Goal: Check status: Check status

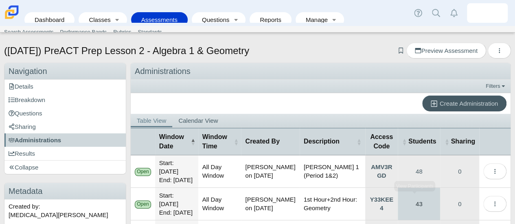
scroll to position [381, 0]
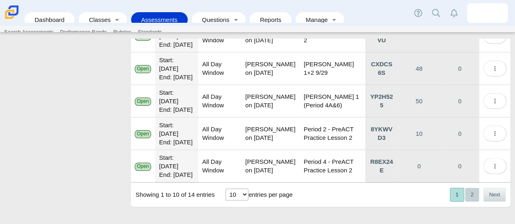
click at [465, 198] on button "2" at bounding box center [472, 194] width 14 height 13
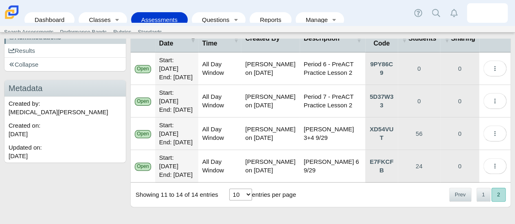
click at [341, 201] on div "Showing 11 to 14 of 14 entries 10 25 50 100 entries per page « Prev 1 2 Next »" at bounding box center [321, 195] width 380 height 24
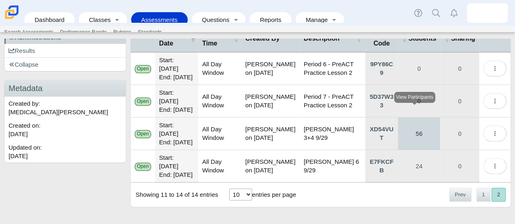
click at [413, 118] on link "56" at bounding box center [419, 134] width 42 height 32
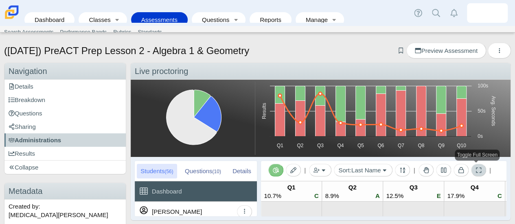
click at [479, 168] on icon at bounding box center [478, 170] width 5 height 5
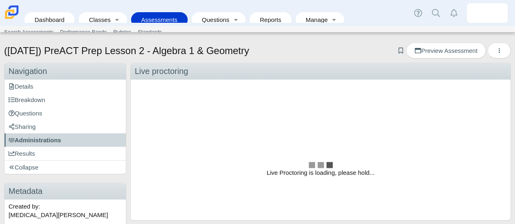
scroll to position [1, 0]
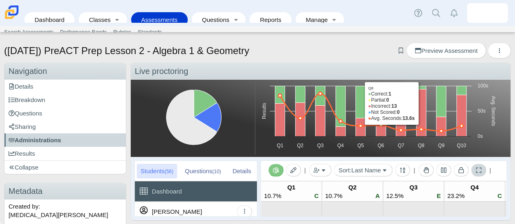
click at [479, 174] on button at bounding box center [478, 170] width 15 height 13
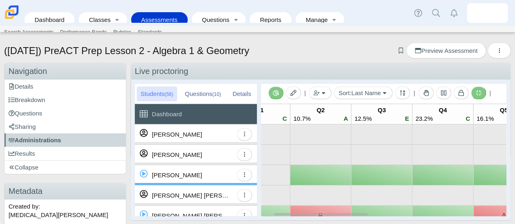
scroll to position [0, 32]
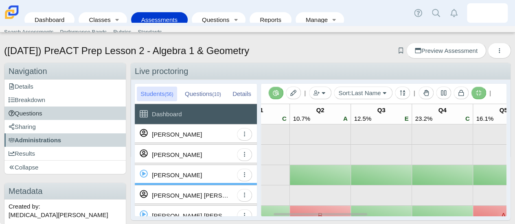
click at [64, 114] on link "Questions" at bounding box center [64, 113] width 121 height 13
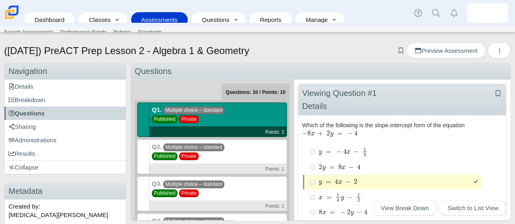
scroll to position [53, 0]
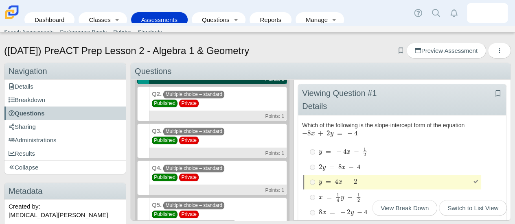
click at [239, 174] on div "Q4. Multiple choice – standard Published Private Points: 1" at bounding box center [218, 178] width 138 height 35
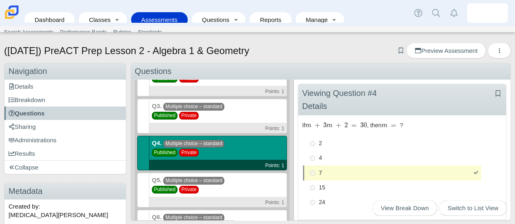
scroll to position [79, 0]
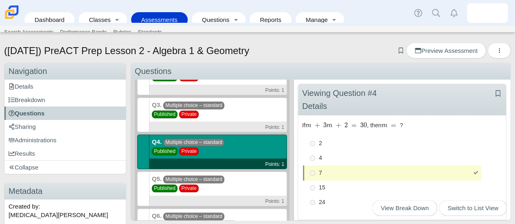
click at [243, 186] on div "Q5. Multiple choice – standard Published Private Points: 1" at bounding box center [218, 189] width 138 height 35
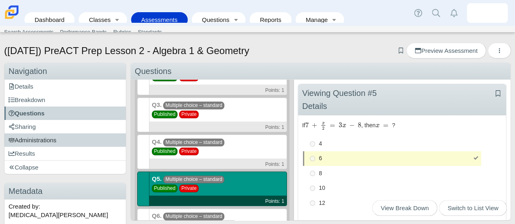
click at [73, 136] on link "Administrations" at bounding box center [64, 140] width 121 height 13
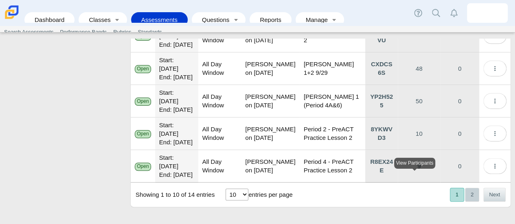
click at [467, 192] on button "2" at bounding box center [472, 194] width 14 height 13
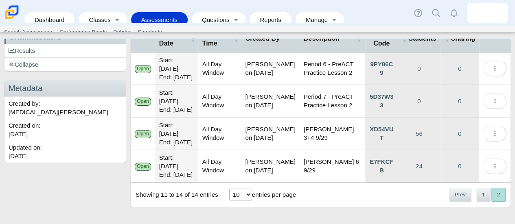
scroll to position [119, 0]
click at [416, 147] on link "56" at bounding box center [419, 134] width 42 height 32
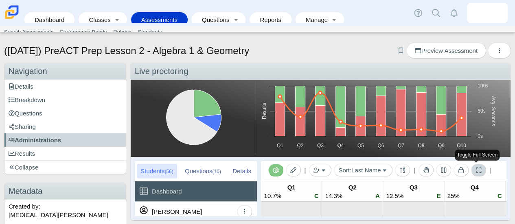
click at [480, 167] on button at bounding box center [478, 170] width 15 height 13
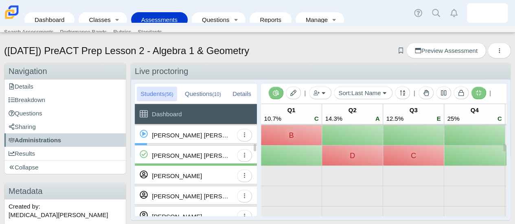
scroll to position [153, 0]
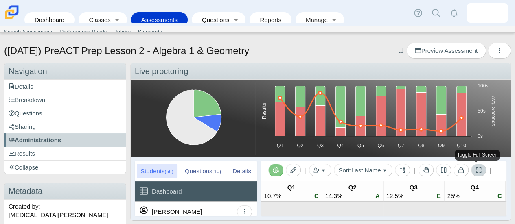
click at [476, 170] on icon at bounding box center [479, 170] width 6 height 6
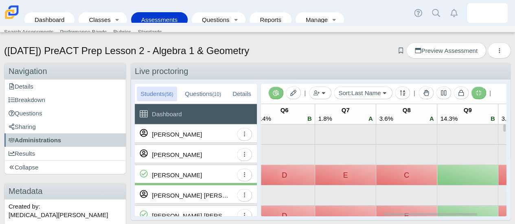
scroll to position [0, 325]
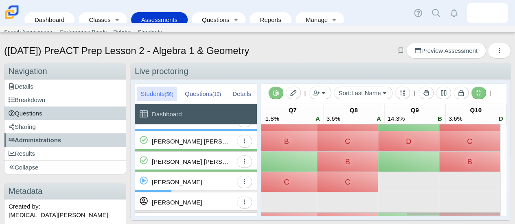
click at [61, 111] on link "Questions" at bounding box center [64, 113] width 121 height 13
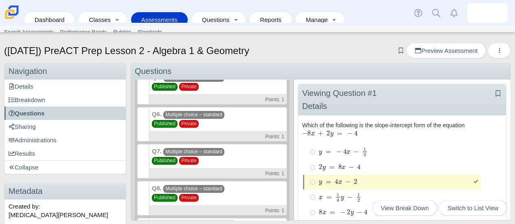
scroll to position [181, 0]
click at [252, 195] on div "Q8. Multiple choice – standard Published Private Points: 1" at bounding box center [218, 198] width 138 height 35
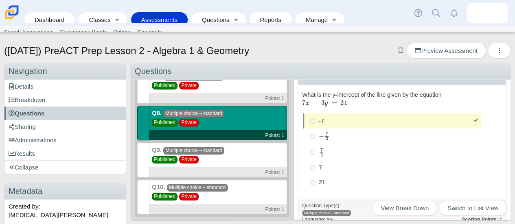
scroll to position [179, 0]
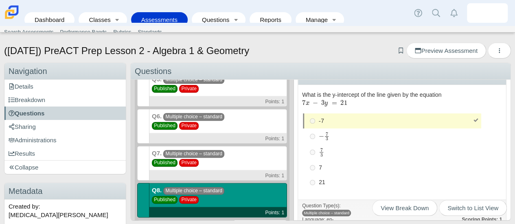
click at [234, 127] on div "Q6. Multiple choice – standard Published Private Points: 1" at bounding box center [218, 126] width 138 height 35
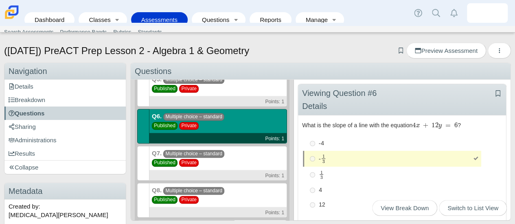
scroll to position [256, 0]
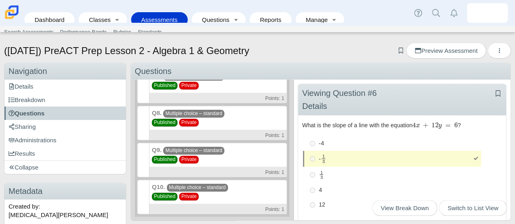
click at [235, 182] on div "Q10. Multiple choice – standard Published Private Points: 1" at bounding box center [218, 197] width 138 height 35
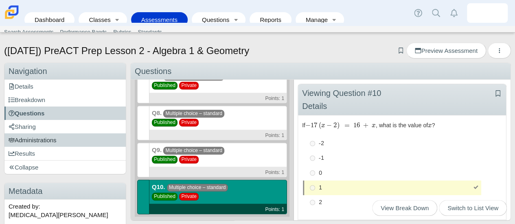
click at [70, 140] on link "Administrations" at bounding box center [64, 140] width 121 height 13
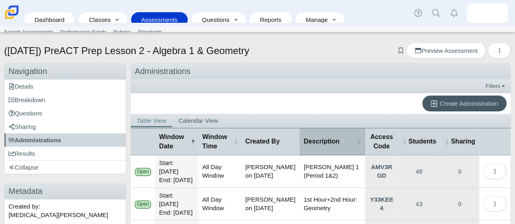
scroll to position [381, 0]
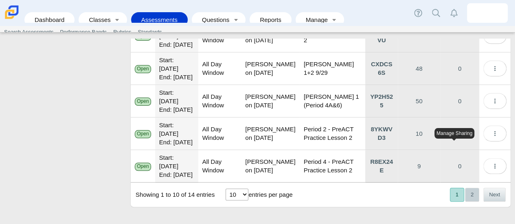
click at [465, 195] on button "2" at bounding box center [472, 194] width 14 height 13
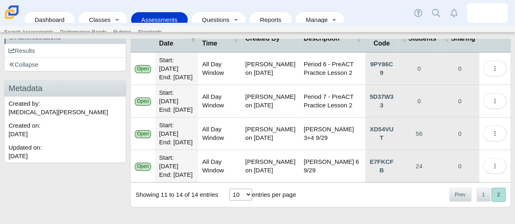
scroll to position [135, 0]
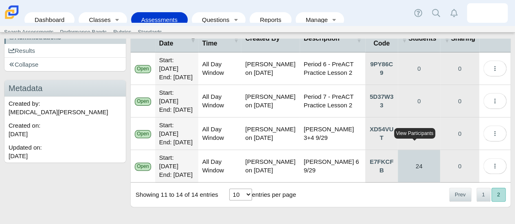
click at [418, 171] on link "24" at bounding box center [419, 166] width 42 height 32
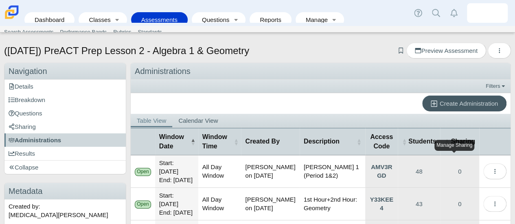
scroll to position [381, 0]
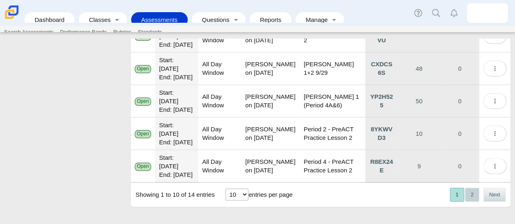
click at [468, 197] on button "2" at bounding box center [472, 194] width 14 height 13
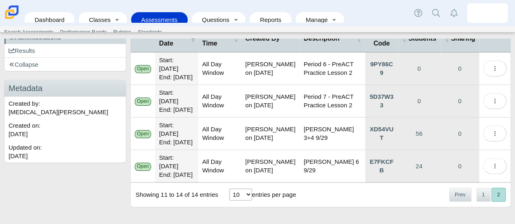
scroll to position [135, 0]
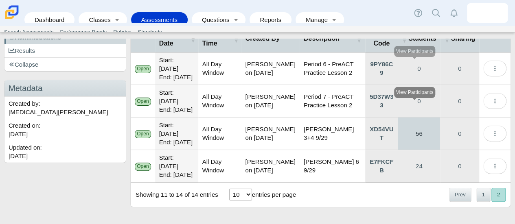
click at [432, 134] on link "56" at bounding box center [419, 134] width 42 height 32
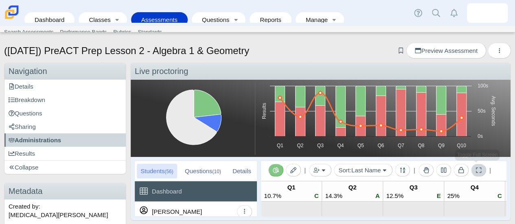
click at [477, 171] on icon at bounding box center [479, 170] width 6 height 6
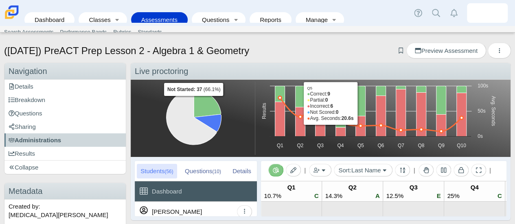
scroll to position [40, 0]
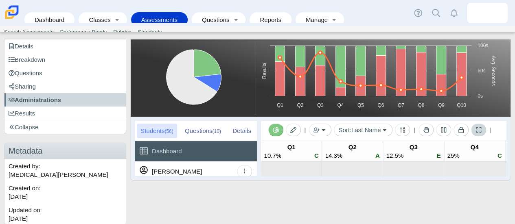
click at [471, 131] on button at bounding box center [478, 130] width 15 height 13
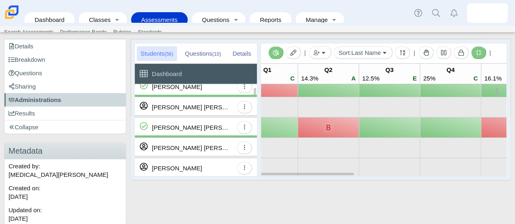
scroll to position [0, 0]
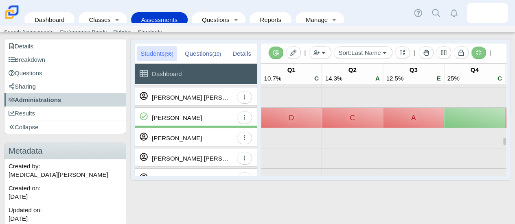
click at [476, 55] on icon at bounding box center [479, 53] width 6 height 6
